Goal: Find specific page/section: Find specific page/section

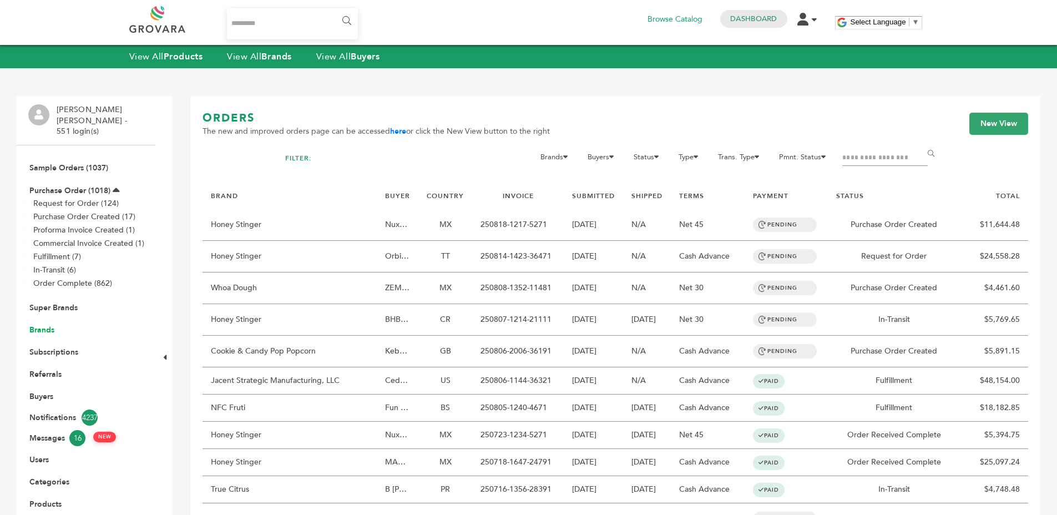
click at [41, 325] on link "Brands" at bounding box center [41, 330] width 25 height 11
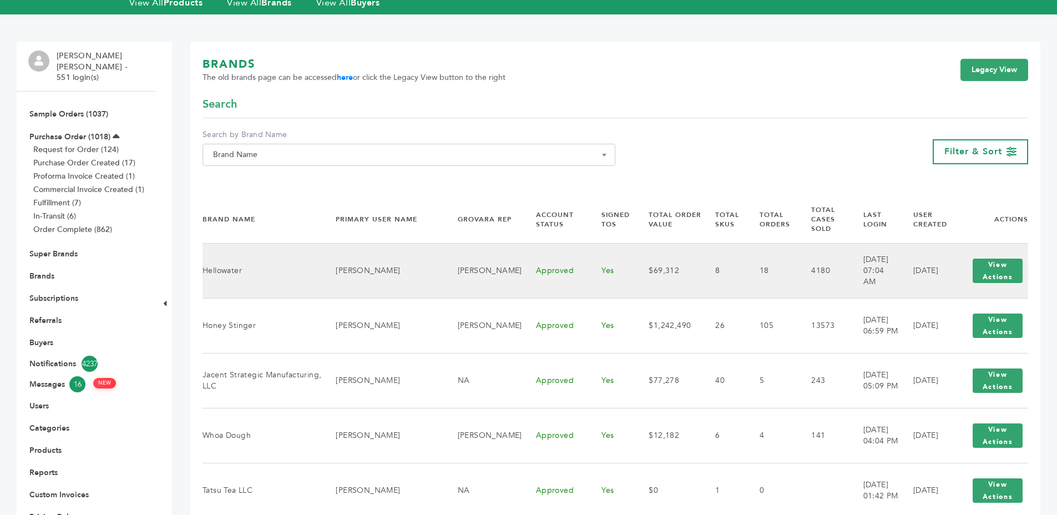
scroll to position [73, 0]
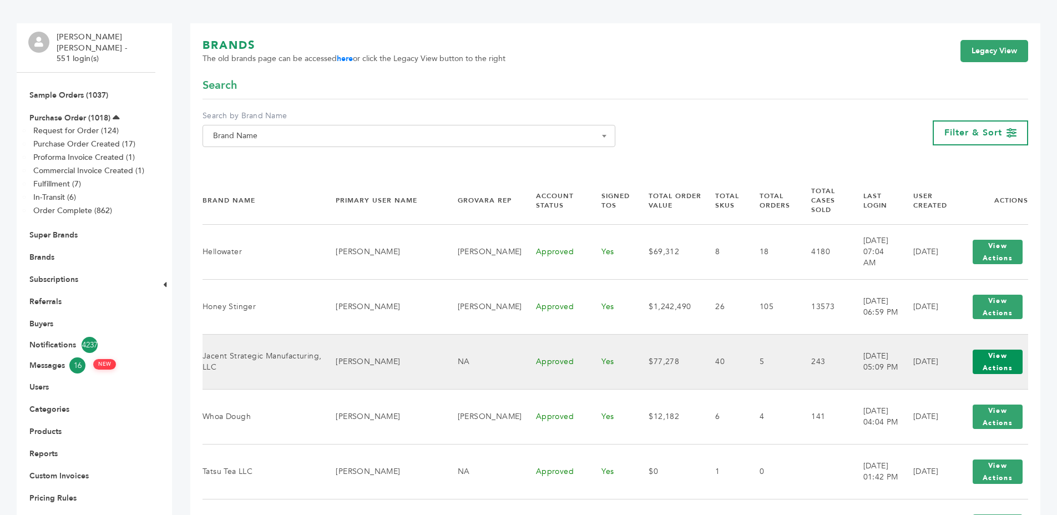
click at [1017, 354] on button "View Actions" at bounding box center [998, 362] width 50 height 24
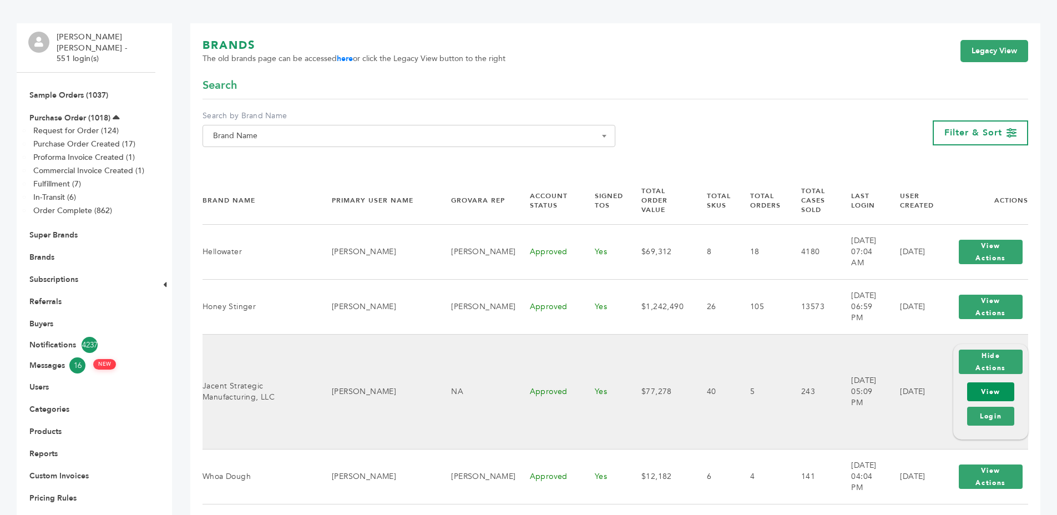
click at [976, 382] on link "View" at bounding box center [990, 391] width 47 height 19
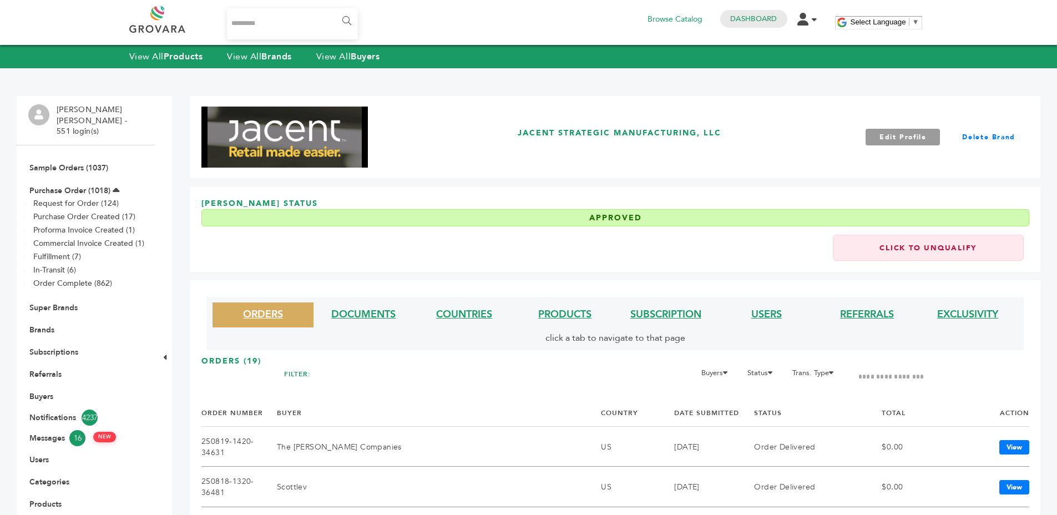
drag, startPoint x: 569, startPoint y: 312, endPoint x: 608, endPoint y: 295, distance: 43.0
click at [569, 312] on link "PRODUCTS" at bounding box center [564, 314] width 53 height 14
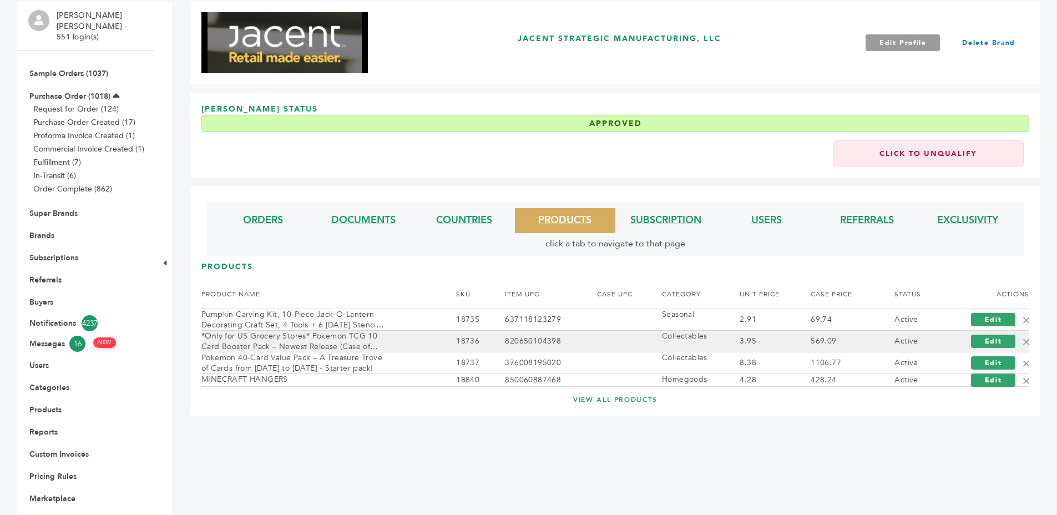
scroll to position [150, 0]
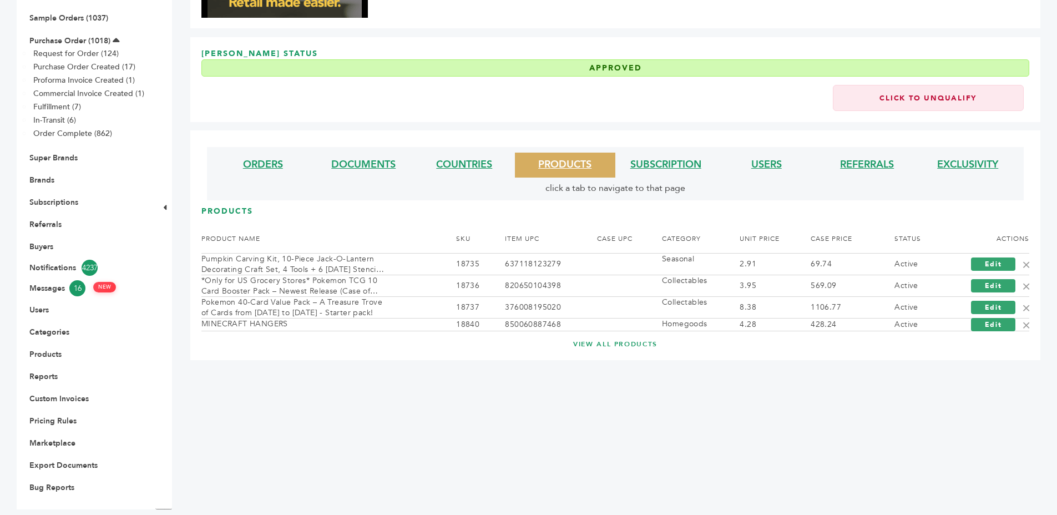
click at [619, 341] on link "VIEW ALL PRODUCTS" at bounding box center [616, 344] width 784 height 9
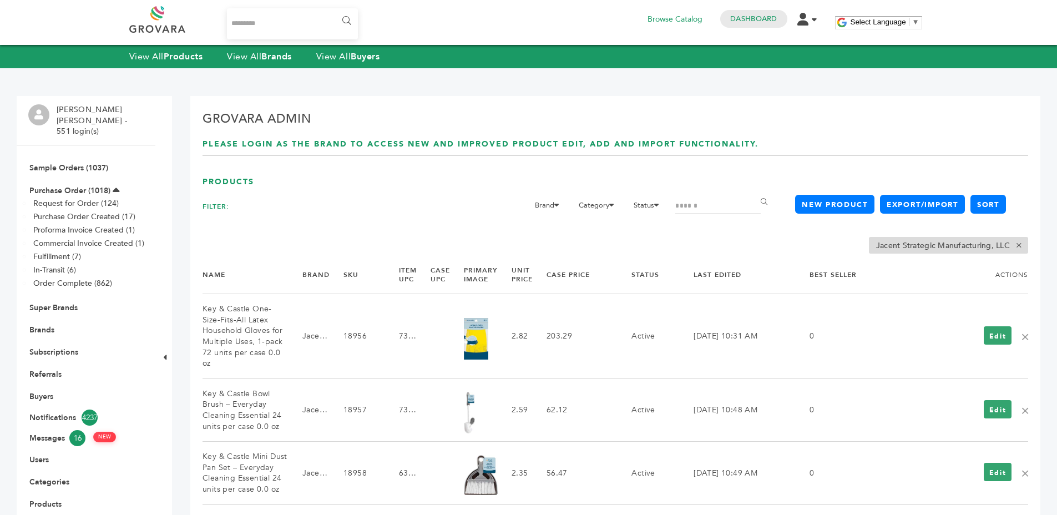
click at [695, 201] on input "Search" at bounding box center [717, 207] width 85 height 16
click at [496, 200] on div "FILTER: Brand 1 13 4Buddies A1C Drink, Inc. Aayz Trading FZE ABC holding [GEOGR…" at bounding box center [533, 215] width 660 height 33
click at [36, 325] on link "Brands" at bounding box center [41, 330] width 25 height 11
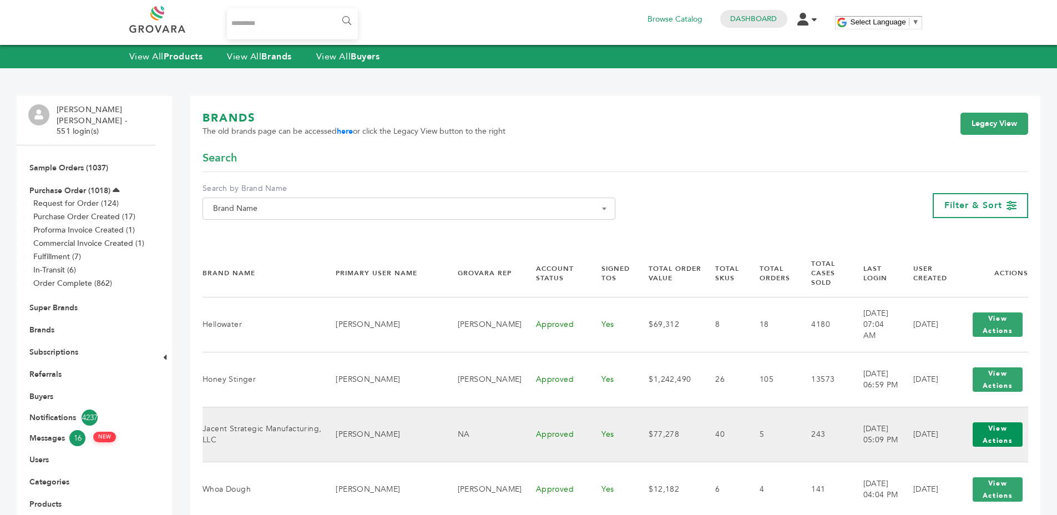
click at [974, 427] on button "View Actions" at bounding box center [998, 434] width 50 height 24
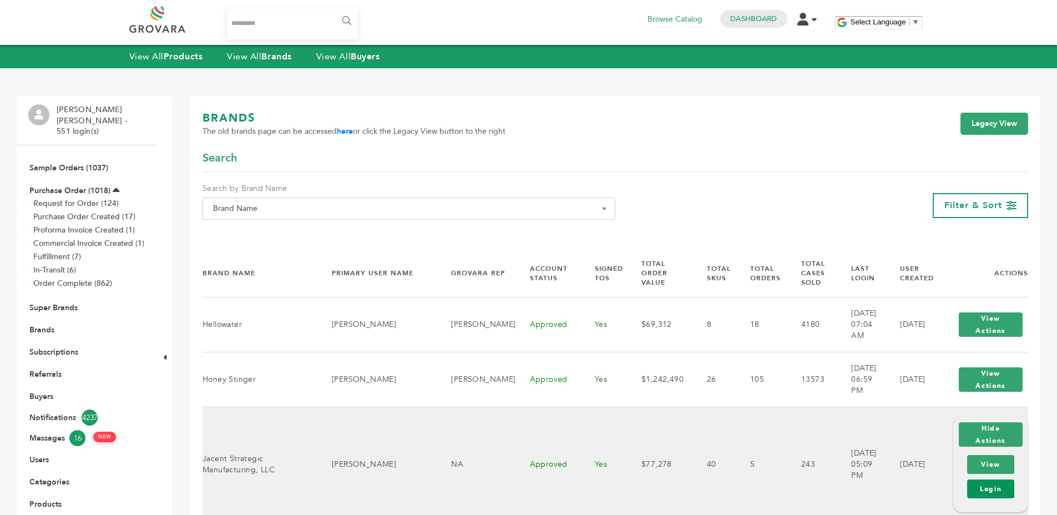
click at [981, 487] on link "Login" at bounding box center [990, 489] width 47 height 19
